Goal: Find specific page/section: Find specific page/section

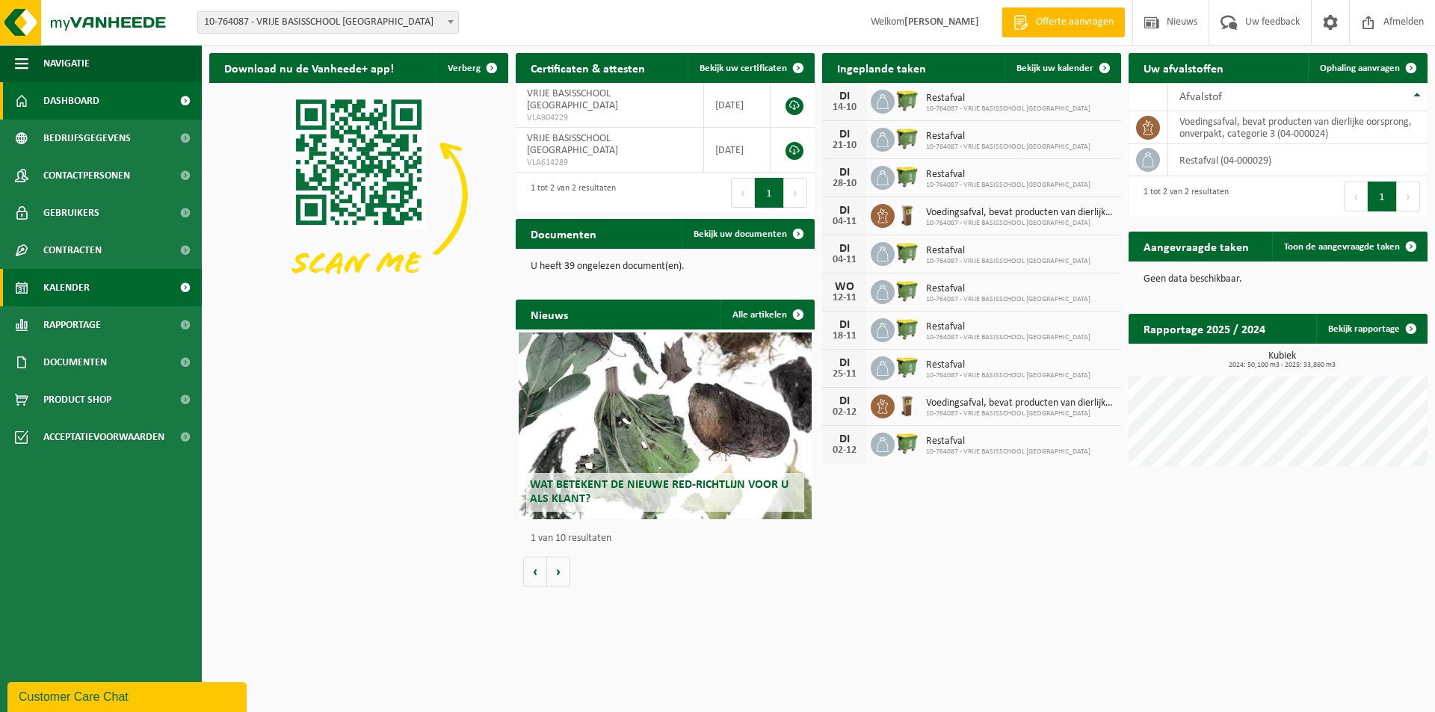
click at [84, 285] on span "Kalender" at bounding box center [66, 287] width 46 height 37
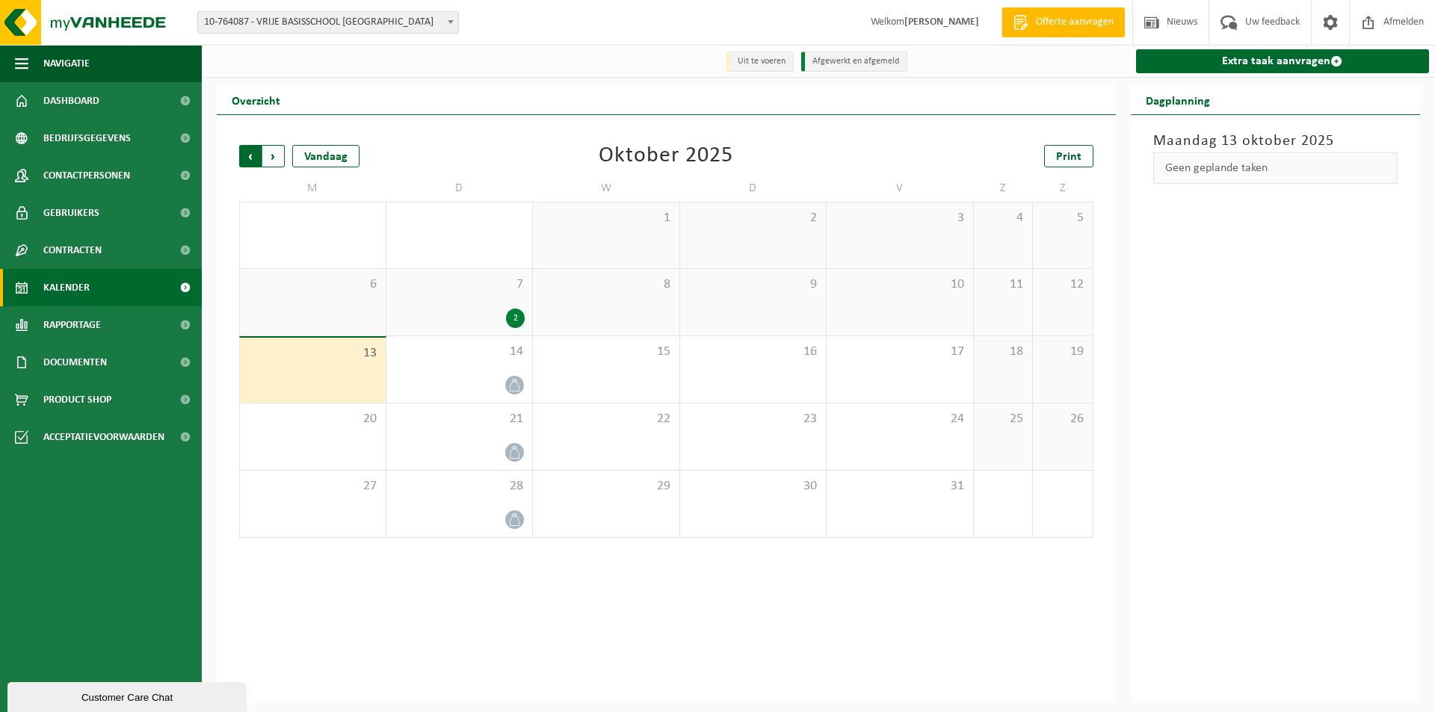
click at [271, 151] on span "Volgende" at bounding box center [273, 156] width 22 height 22
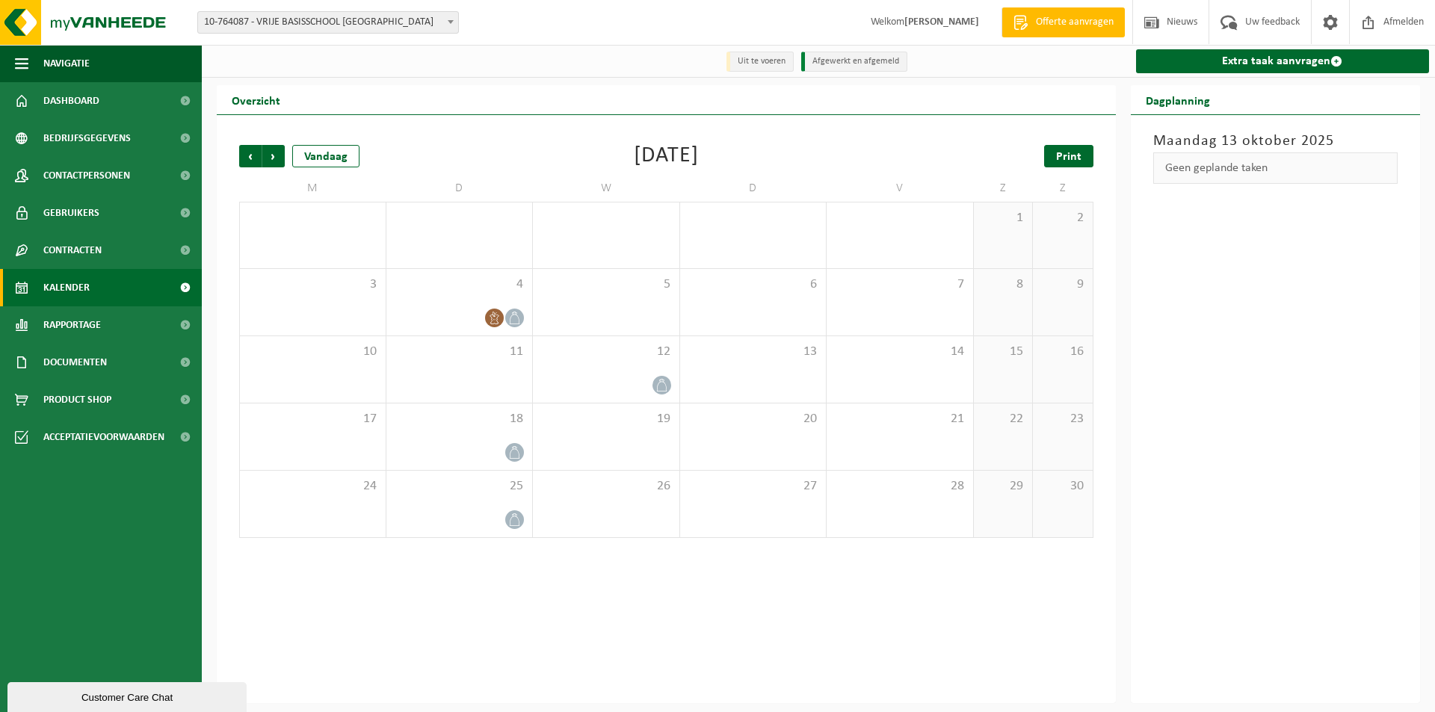
click at [1071, 161] on span "Print" at bounding box center [1068, 157] width 25 height 12
